Goal: Use online tool/utility

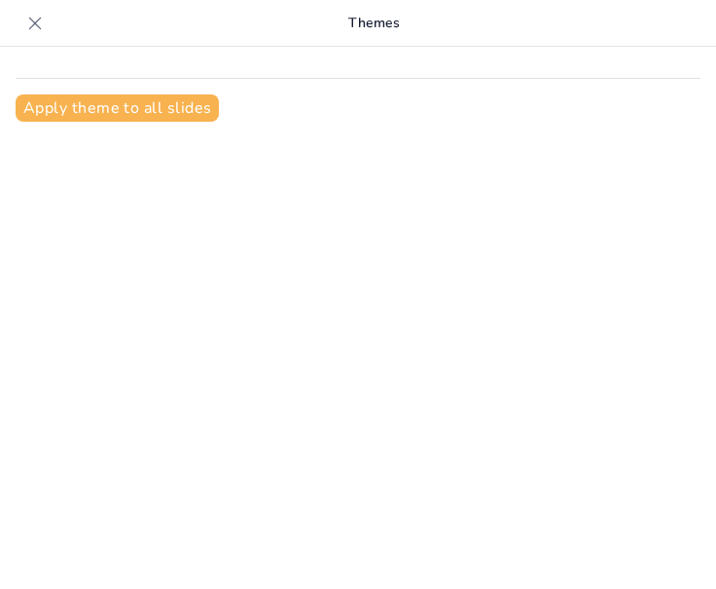
scroll to position [26, 0]
type input "Личностная идентичность: Путь к самопознанию"
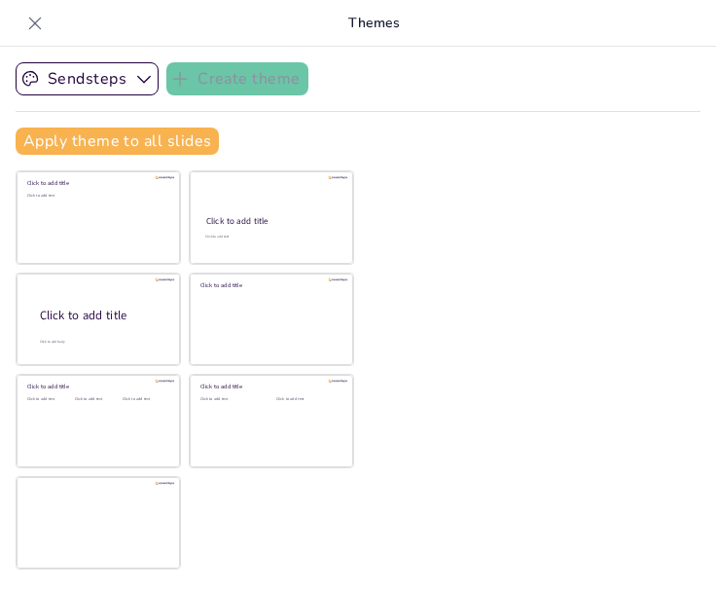
click at [455, 153] on div "Apply theme to all slides" at bounding box center [358, 141] width 685 height 27
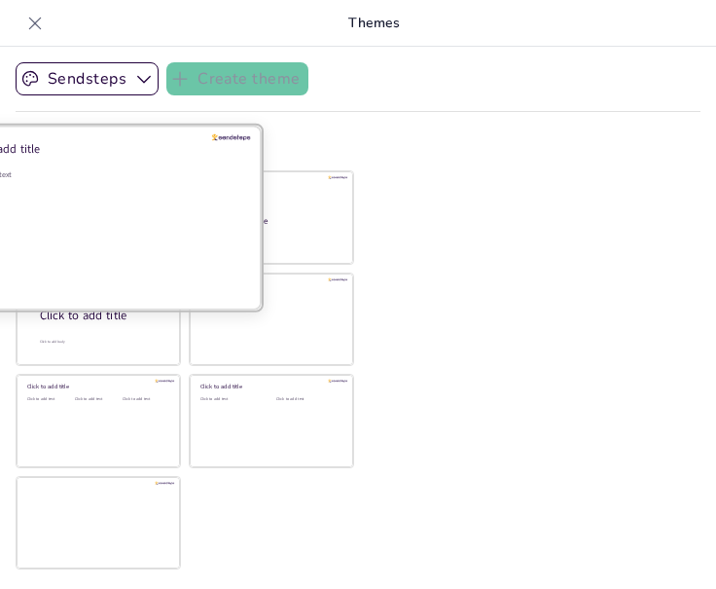
click at [133, 204] on div "Click to add text" at bounding box center [95, 229] width 278 height 121
checkbox input "true"
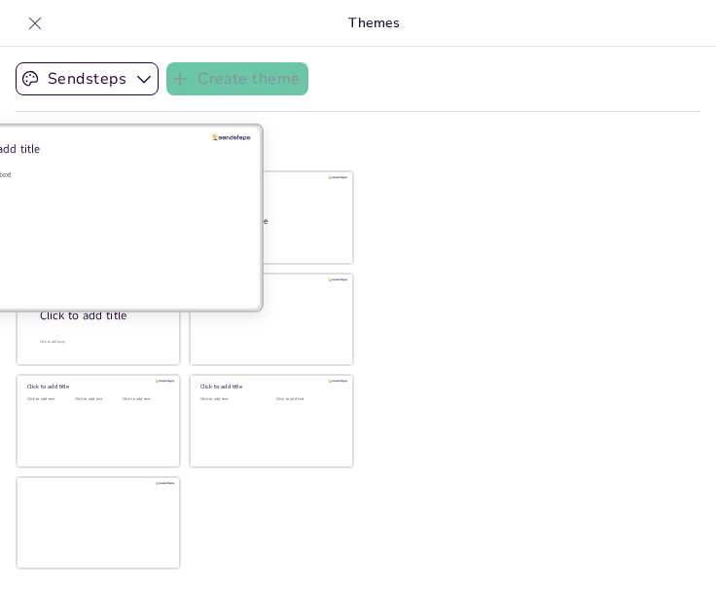
checkbox input "true"
click at [133, 203] on div "Click to add text" at bounding box center [95, 229] width 278 height 121
checkbox input "true"
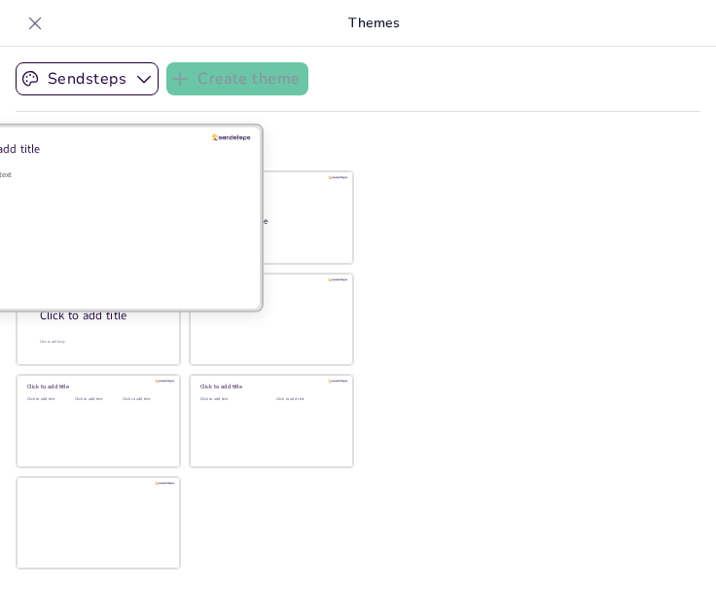
checkbox input "true"
click at [133, 203] on div "Click to add text" at bounding box center [95, 229] width 278 height 121
checkbox input "true"
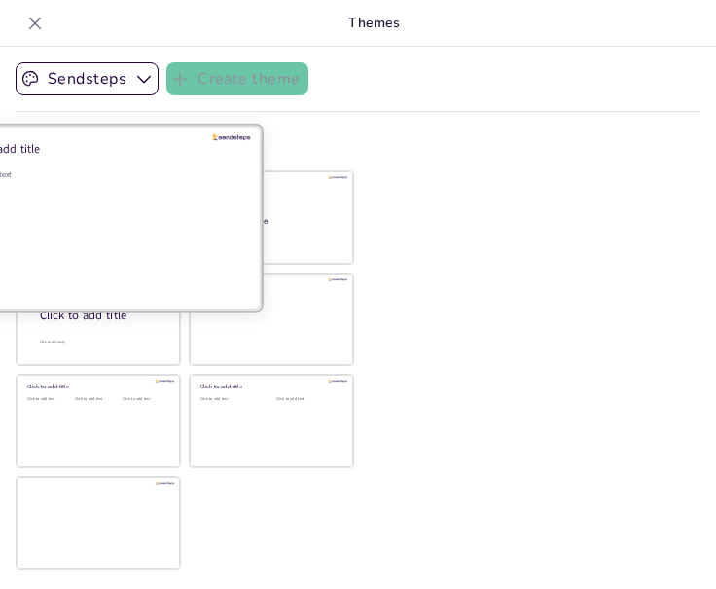
checkbox input "true"
click at [29, 171] on div "Click to add text" at bounding box center [95, 174] width 278 height 11
checkbox input "true"
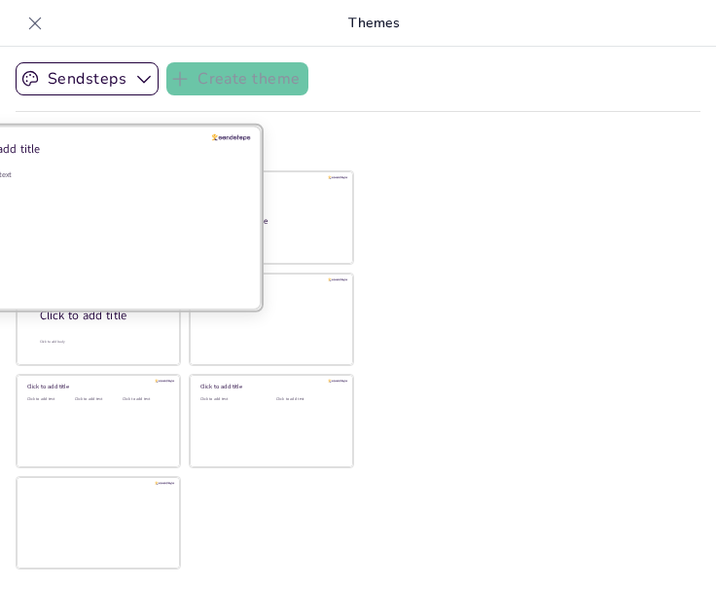
checkbox input "true"
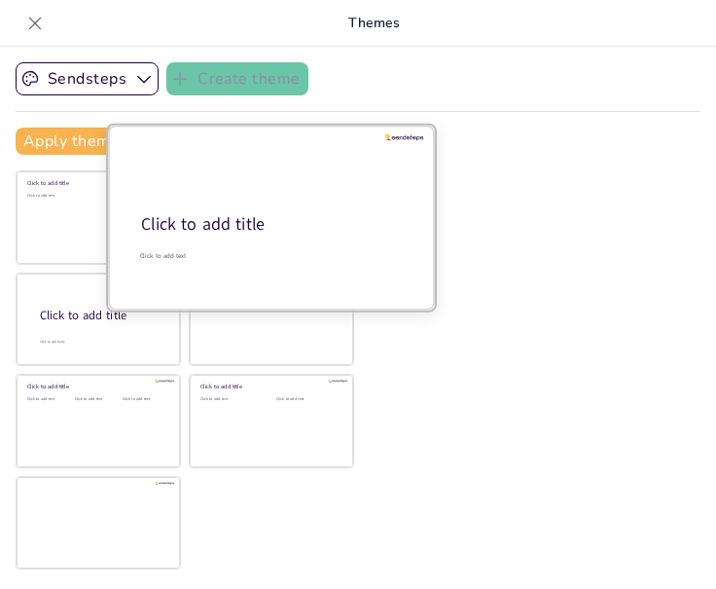
drag, startPoint x: 233, startPoint y: 216, endPoint x: 224, endPoint y: 227, distance: 13.8
click at [232, 217] on div "Click to add title" at bounding box center [270, 224] width 258 height 23
checkbox input "true"
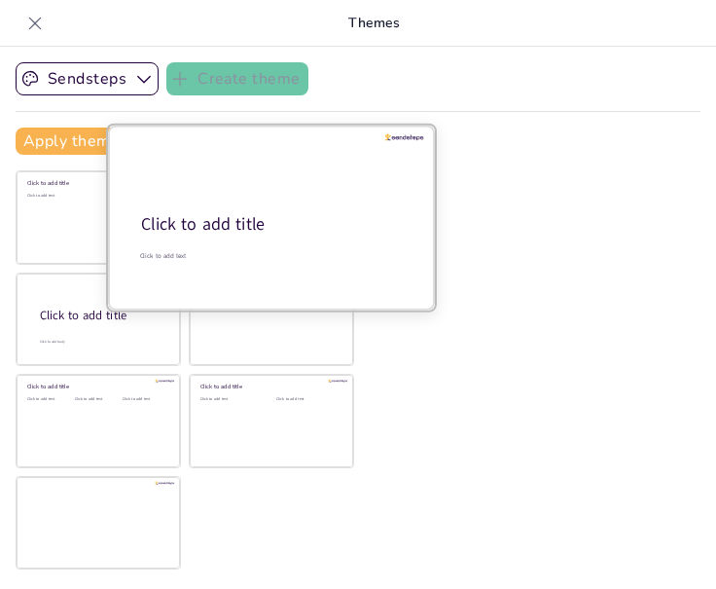
checkbox input "true"
click at [217, 224] on div "Click to add title" at bounding box center [270, 224] width 258 height 23
checkbox input "true"
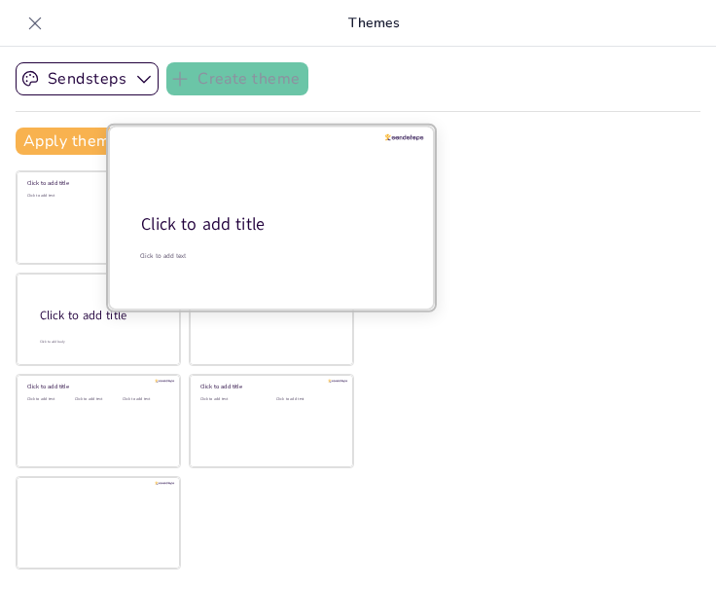
checkbox input "true"
click at [217, 224] on div "Click to add title" at bounding box center [270, 224] width 258 height 23
checkbox input "true"
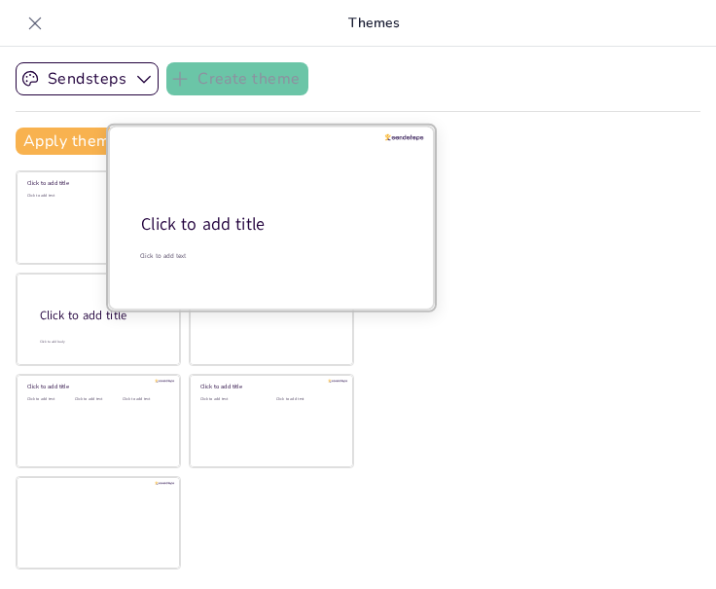
checkbox input "true"
click at [217, 224] on div "Click to add title" at bounding box center [270, 224] width 258 height 23
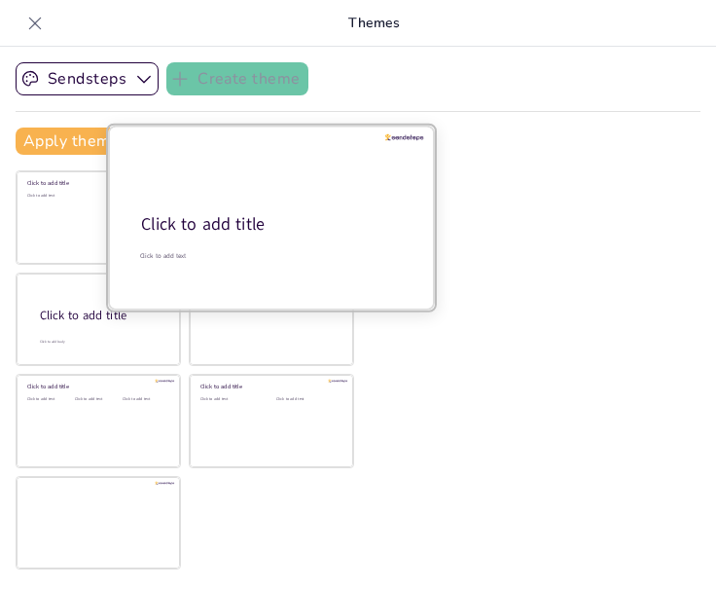
checkbox input "true"
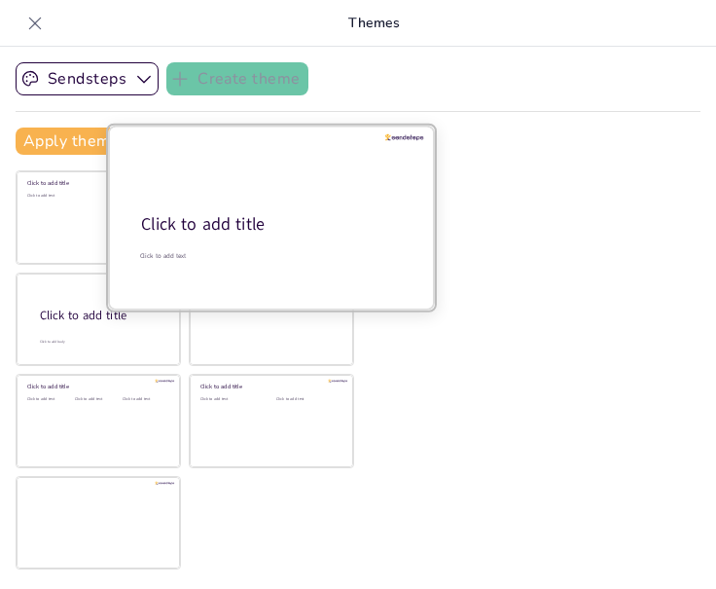
click at [186, 239] on div at bounding box center [271, 218] width 327 height 184
checkbox input "true"
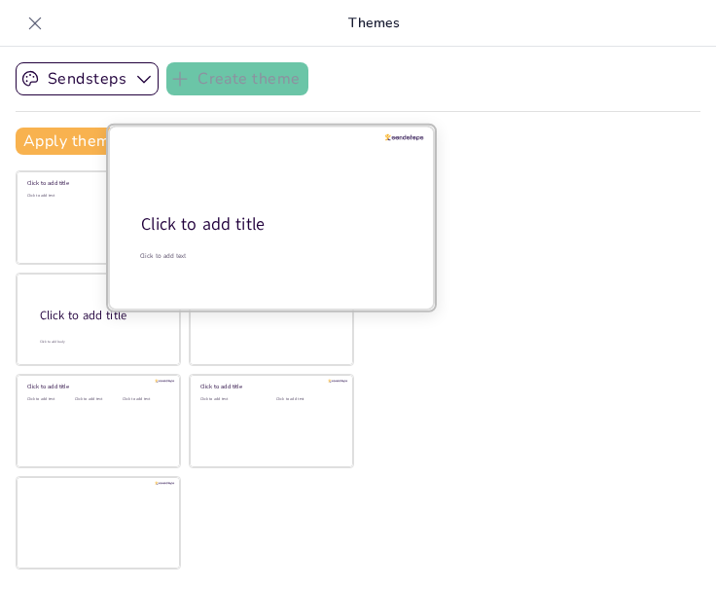
checkbox input "true"
click at [174, 250] on div at bounding box center [271, 218] width 327 height 184
checkbox input "true"
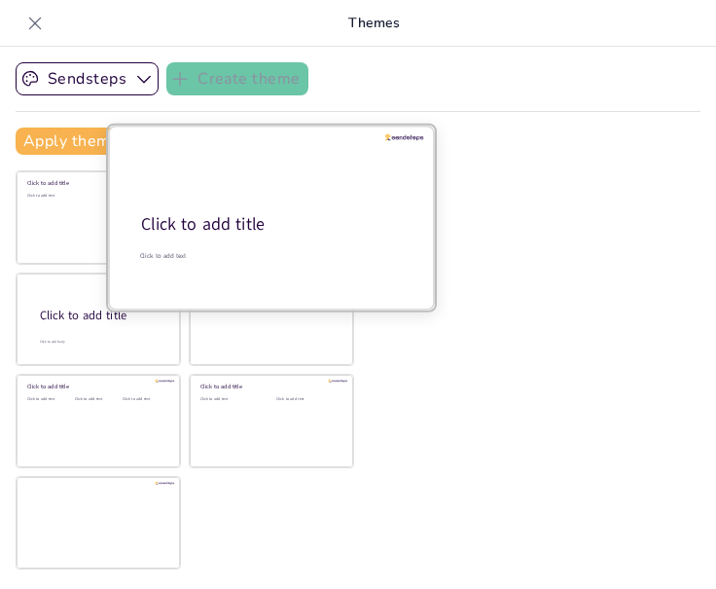
checkbox input "true"
click at [194, 205] on div at bounding box center [271, 218] width 327 height 184
checkbox input "true"
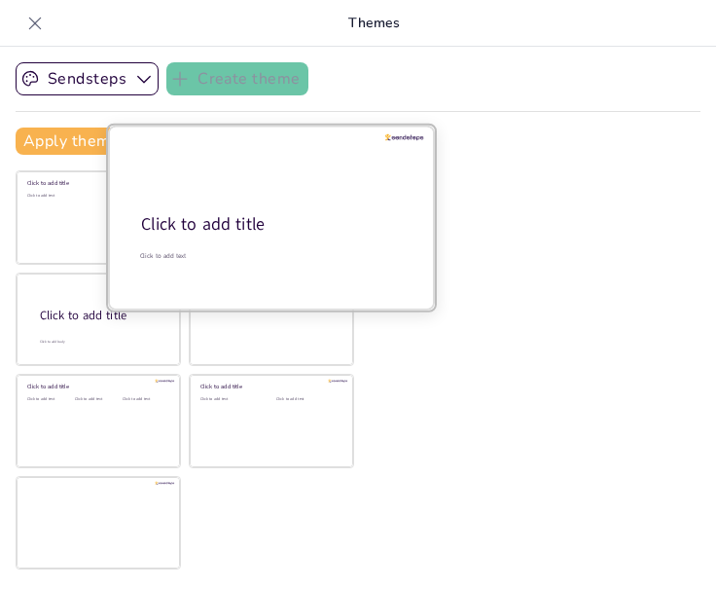
checkbox input "true"
